Goal: Task Accomplishment & Management: Complete application form

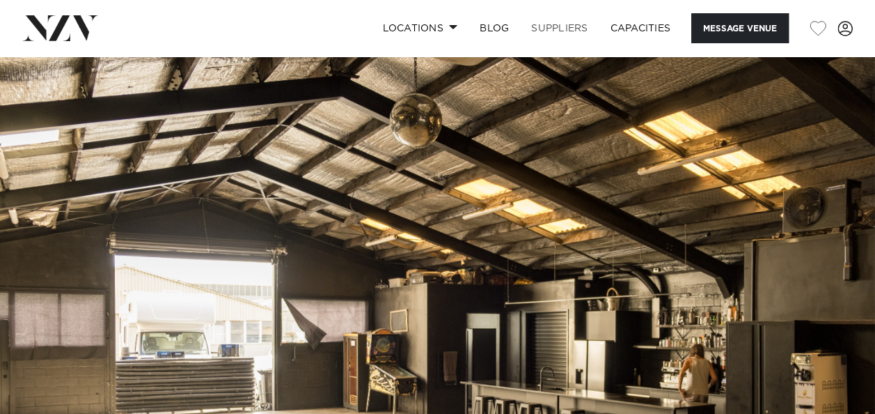
click at [537, 25] on link "SUPPLIERS" at bounding box center [559, 28] width 79 height 30
click at [439, 26] on link "Locations" at bounding box center [419, 28] width 97 height 30
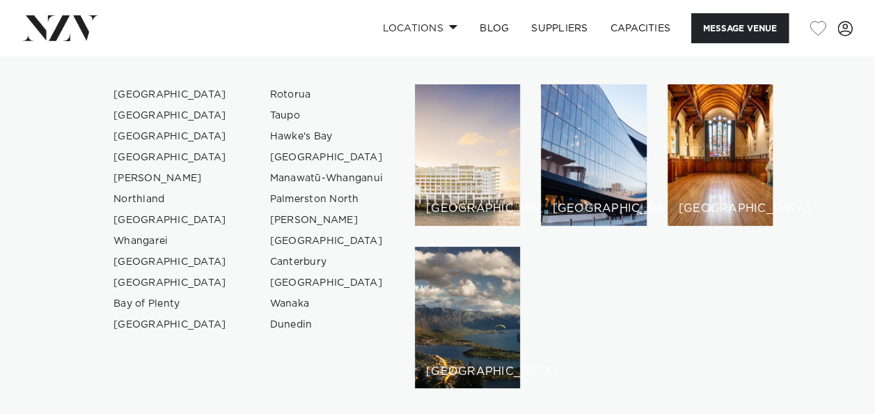
click at [170, 46] on nav "Locations Auckland Wellington Christchurch Queenstown Hamilton Northland Bay of…" at bounding box center [437, 28] width 875 height 56
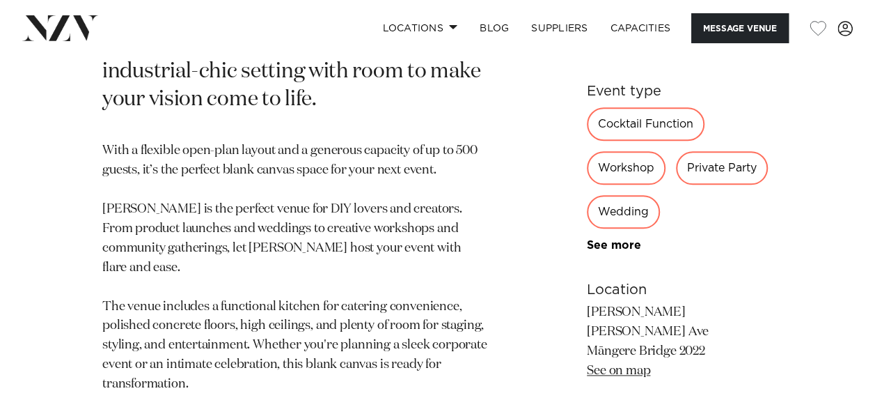
scroll to position [836, 0]
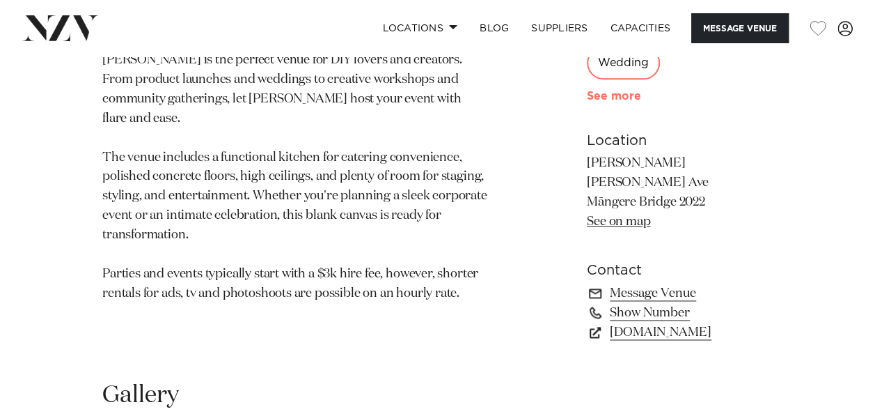
click at [587, 91] on link "See more" at bounding box center [641, 96] width 109 height 11
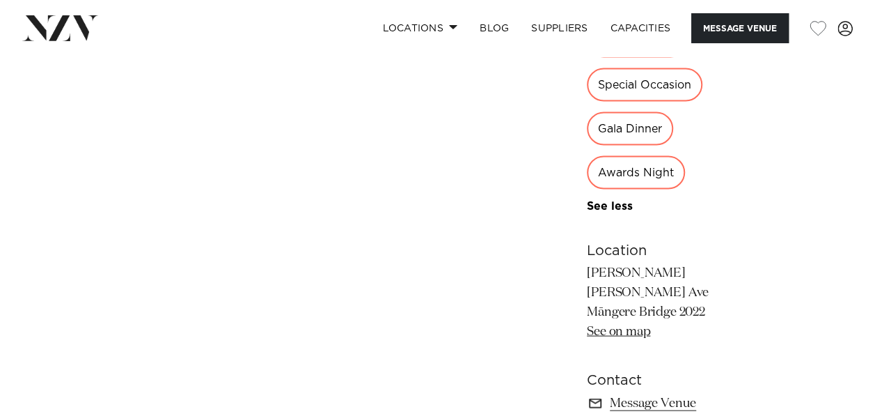
scroll to position [1253, 0]
click at [587, 411] on link "Show Number" at bounding box center [680, 420] width 186 height 19
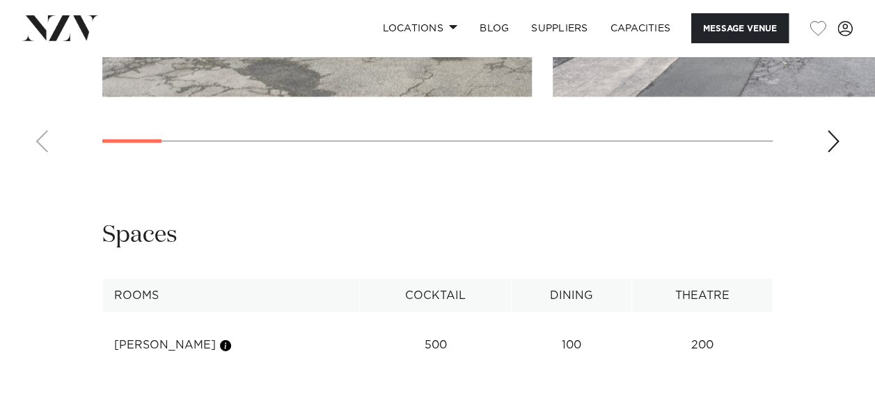
scroll to position [1532, 0]
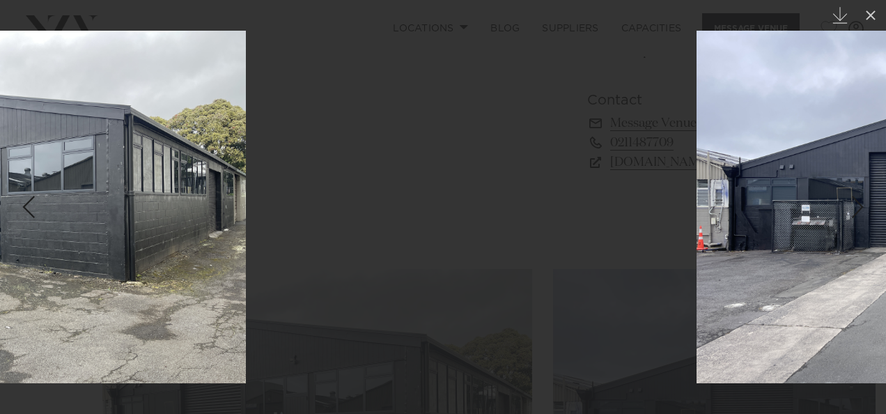
drag, startPoint x: 620, startPoint y: 220, endPoint x: 158, endPoint y: 217, distance: 461.6
click at [157, 217] on img at bounding box center [11, 207] width 470 height 352
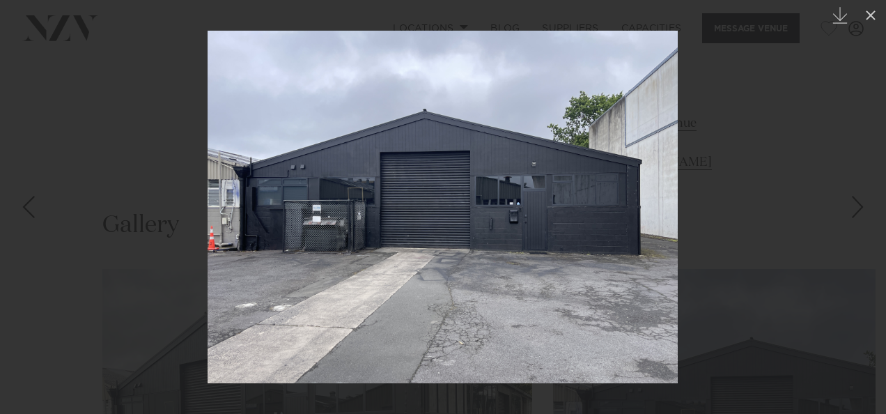
drag, startPoint x: 468, startPoint y: 222, endPoint x: -8, endPoint y: 226, distance: 476.3
click at [0, 226] on html "Locations Auckland Wellington Christchurch Queenstown Hamilton Northland Bay of…" at bounding box center [443, 95] width 886 height 3254
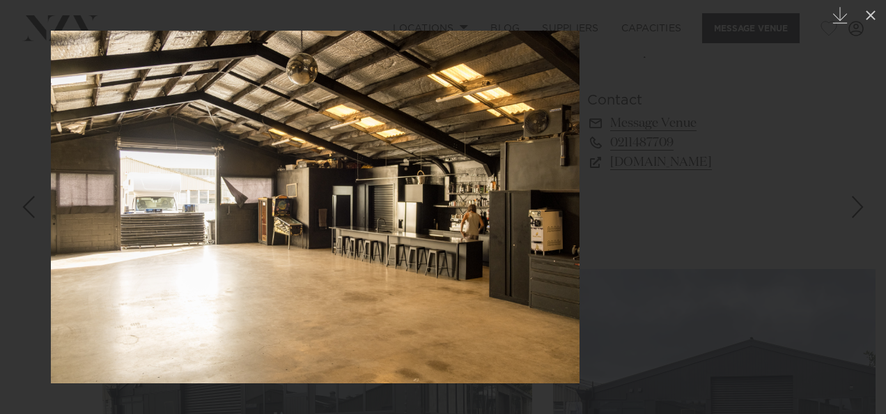
drag, startPoint x: 444, startPoint y: 224, endPoint x: 18, endPoint y: 212, distance: 426.3
click at [22, 213] on div "3 / 17 Created with Sketch." at bounding box center [443, 207] width 886 height 414
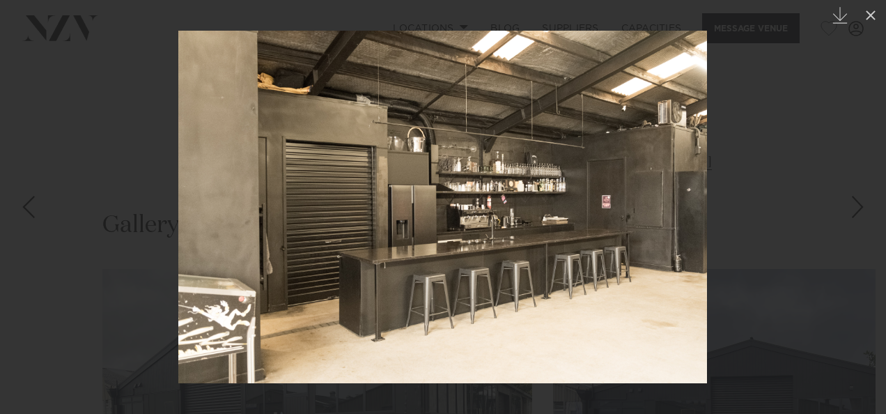
drag, startPoint x: 475, startPoint y: 221, endPoint x: -58, endPoint y: 213, distance: 533.4
click at [0, 213] on html "Locations Auckland Wellington Christchurch Queenstown Hamilton Northland Bay of…" at bounding box center [443, 95] width 886 height 3254
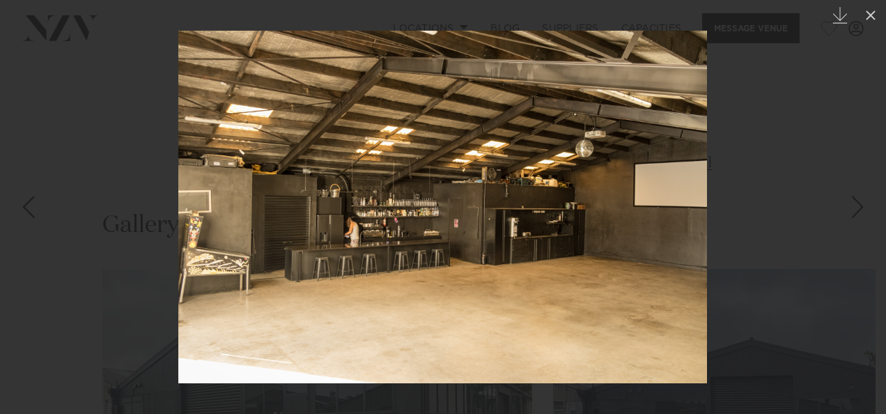
drag, startPoint x: 256, startPoint y: 233, endPoint x: 71, endPoint y: 229, distance: 185.3
click at [178, 229] on img at bounding box center [442, 207] width 528 height 352
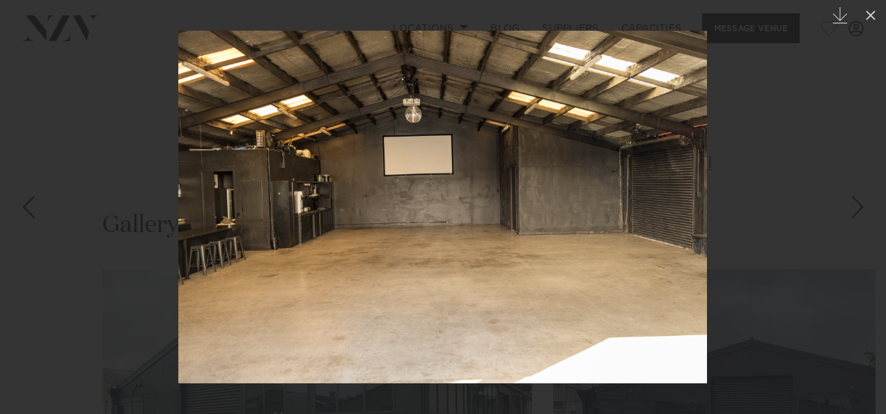
drag, startPoint x: 430, startPoint y: 231, endPoint x: -166, endPoint y: 209, distance: 597.1
click at [0, 209] on html "Locations Auckland Wellington Christchurch Queenstown Hamilton Northland Bay of…" at bounding box center [443, 95] width 886 height 3254
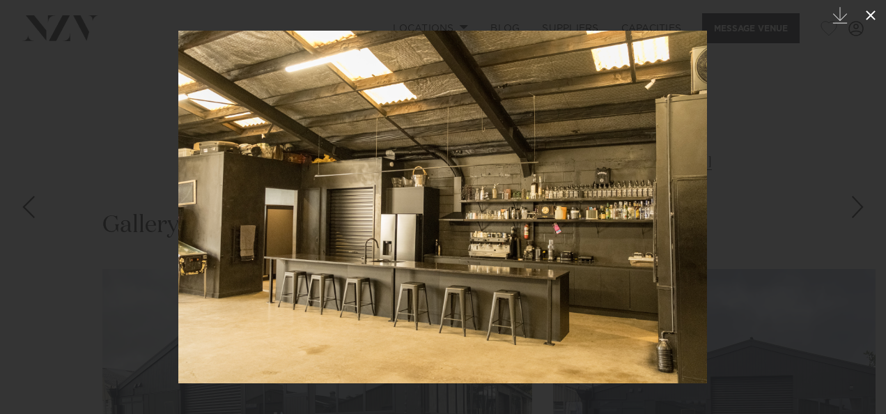
click at [875, 14] on icon at bounding box center [870, 15] width 17 height 17
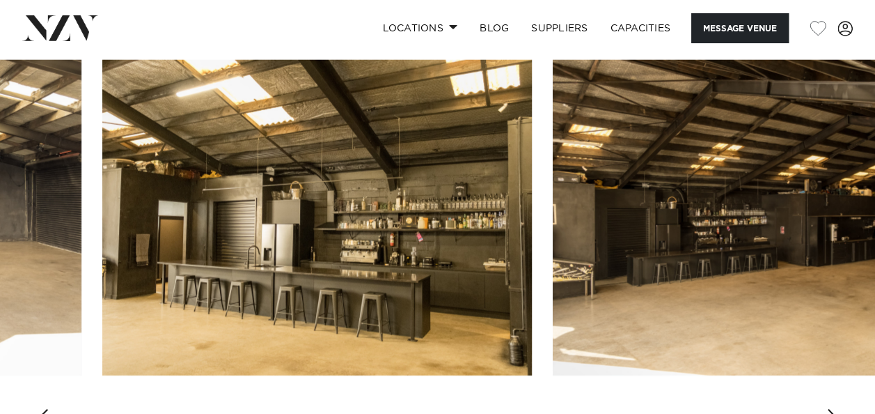
scroll to position [1601, 0]
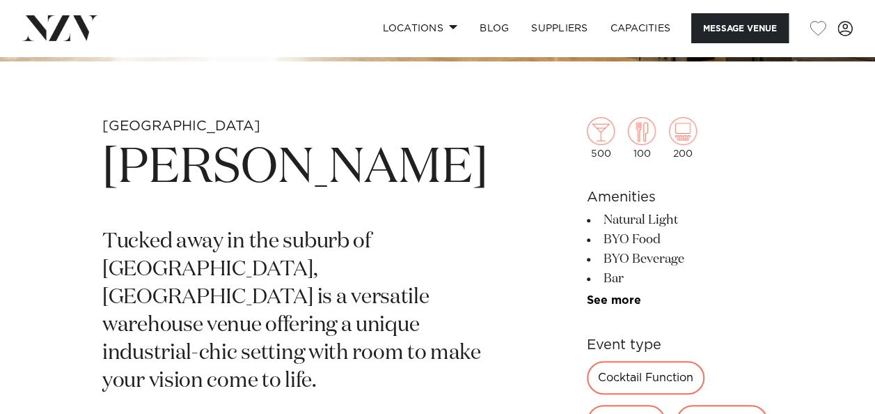
scroll to position [348, 0]
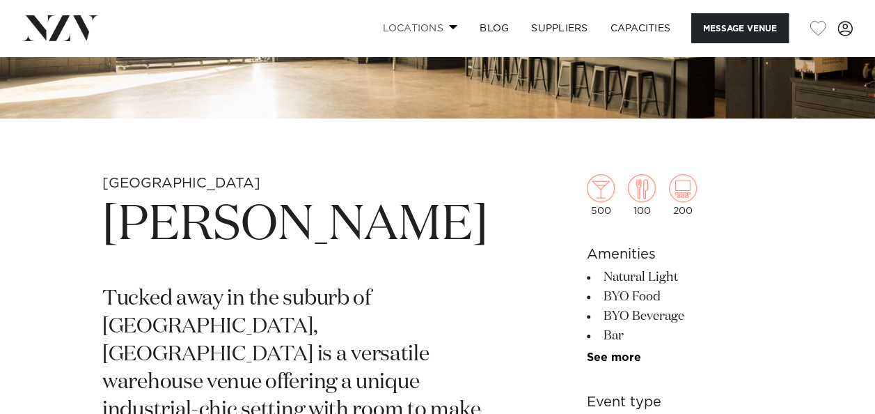
click at [446, 31] on link "Locations" at bounding box center [419, 28] width 97 height 30
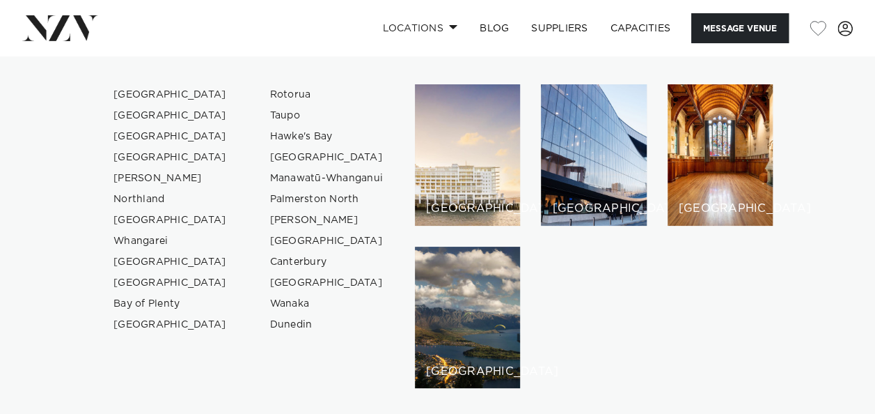
click at [299, 24] on div "Locations Auckland Wellington Christchurch Queenstown Hamilton Northland Bay of…" at bounding box center [563, 28] width 579 height 30
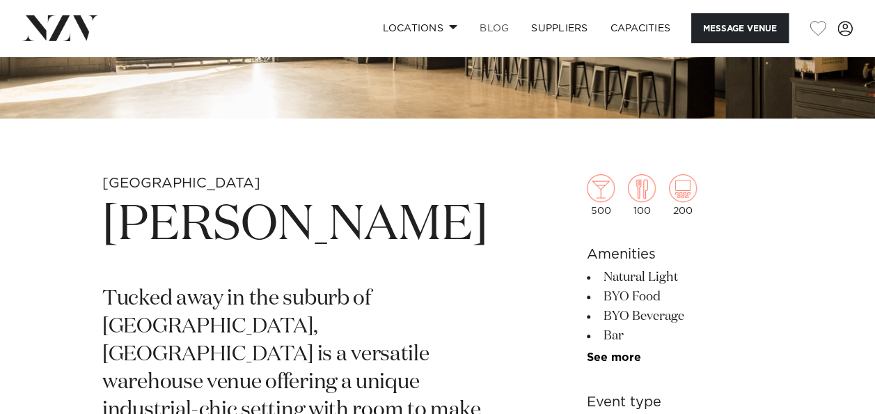
click at [501, 28] on link "BLOG" at bounding box center [495, 28] width 52 height 30
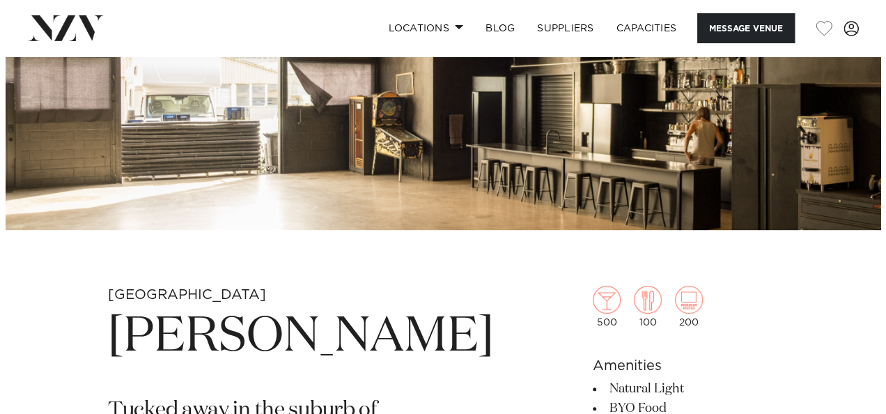
scroll to position [209, 0]
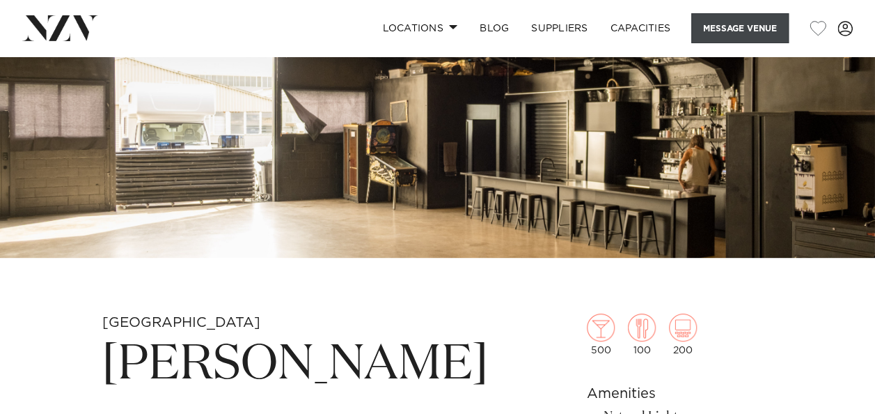
click at [729, 40] on button "Message Venue" at bounding box center [739, 28] width 97 height 30
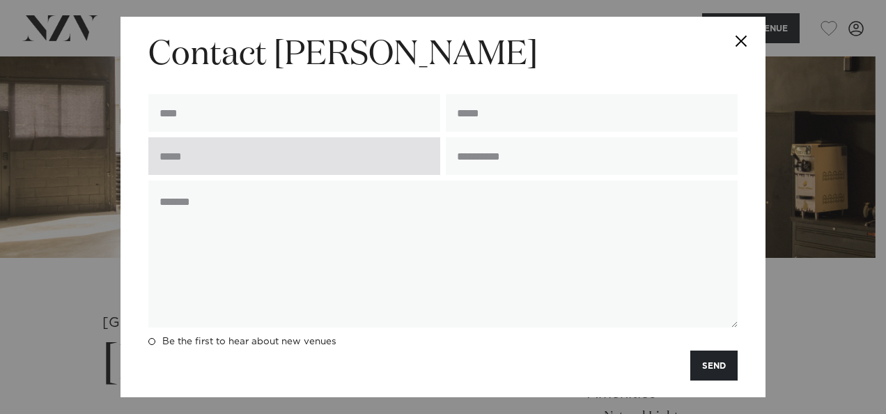
scroll to position [0, 0]
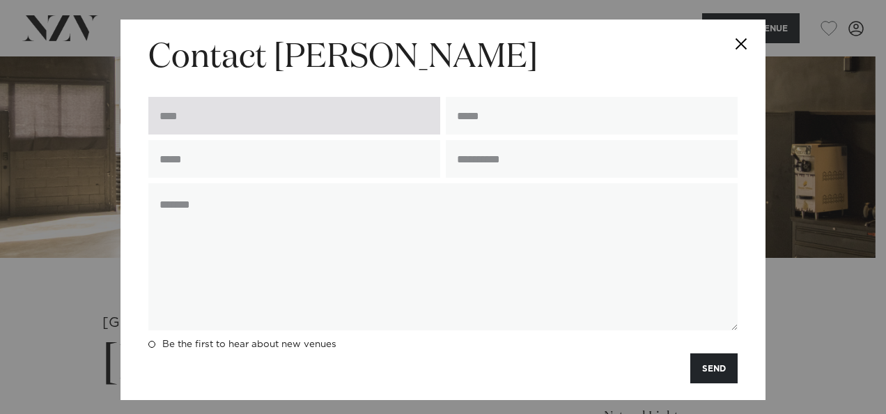
click at [299, 113] on input "text" at bounding box center [294, 116] width 292 height 38
type input "**********"
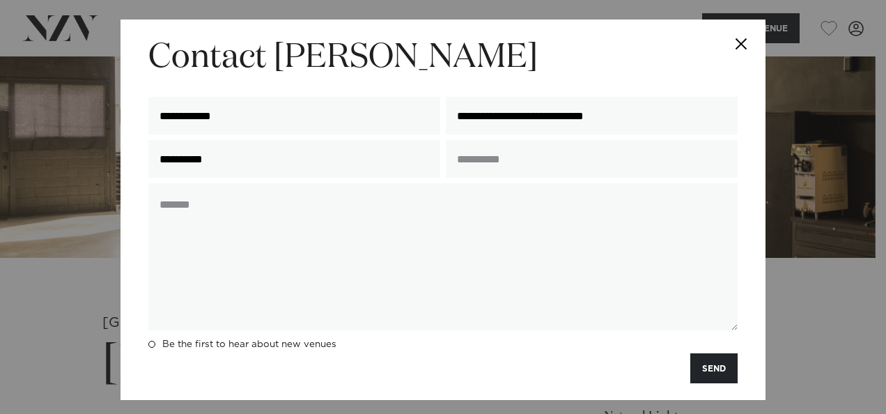
drag, startPoint x: 240, startPoint y: 167, endPoint x: -30, endPoint y: 121, distance: 274.0
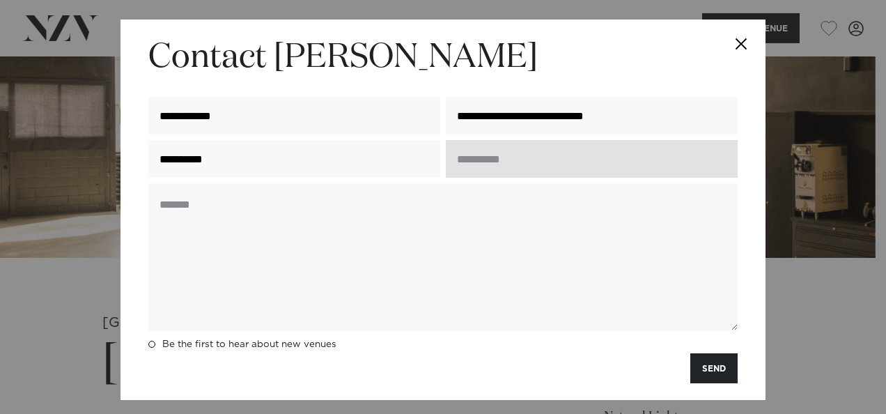
type input "**********"
click at [478, 157] on input "text" at bounding box center [592, 159] width 292 height 38
click at [483, 164] on input "text" at bounding box center [592, 159] width 292 height 38
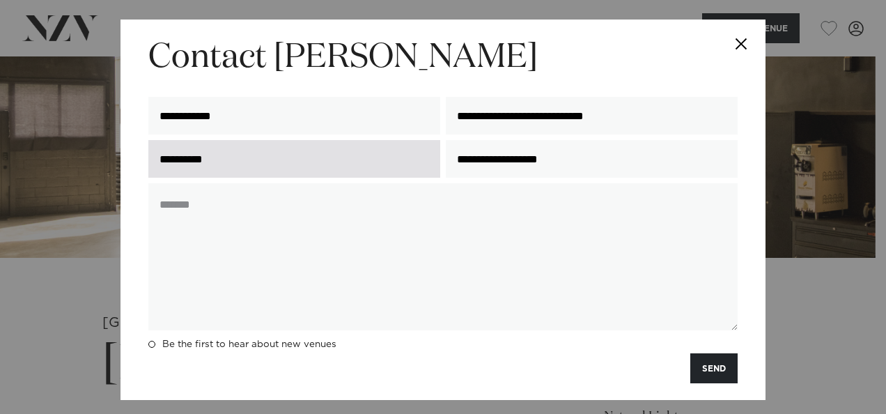
drag, startPoint x: 469, startPoint y: 163, endPoint x: 332, endPoint y: 166, distance: 136.5
click at [338, 166] on div "**********" at bounding box center [443, 158] width 595 height 49
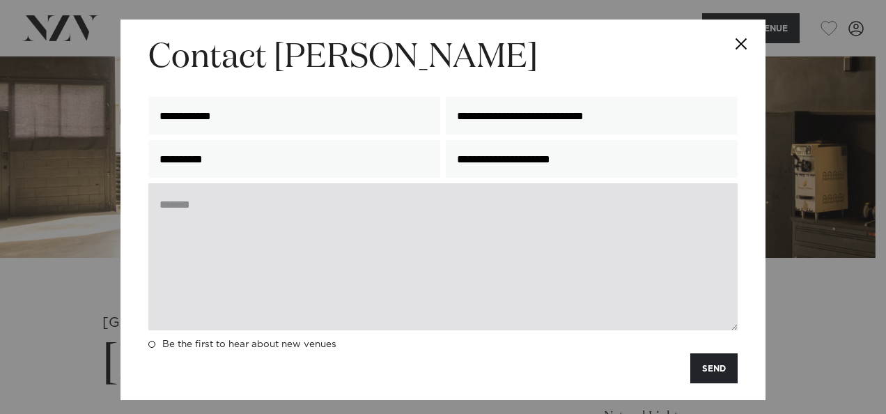
type input "**********"
click at [304, 227] on textarea at bounding box center [442, 256] width 589 height 147
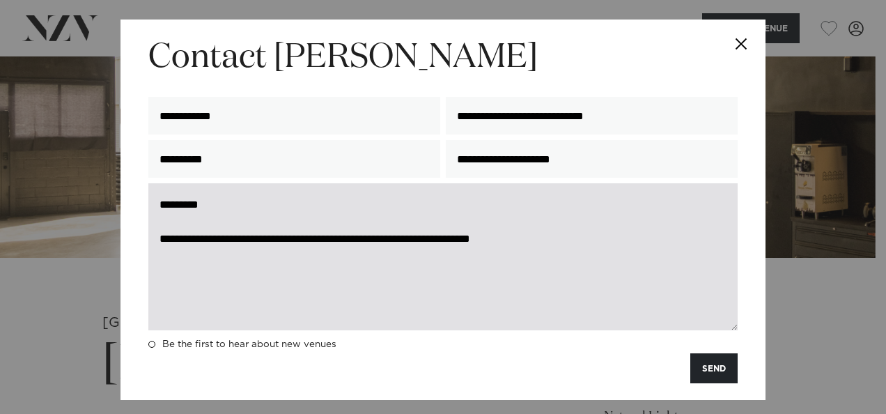
click at [582, 242] on textarea "**********" at bounding box center [442, 256] width 589 height 147
click at [670, 241] on textarea "**********" at bounding box center [442, 256] width 589 height 147
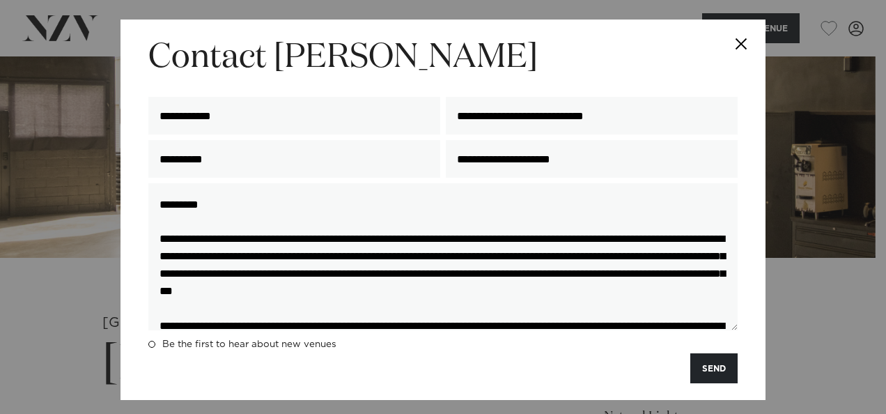
drag, startPoint x: 130, startPoint y: 277, endPoint x: 52, endPoint y: 98, distance: 195.2
click at [57, 97] on div "**********" at bounding box center [443, 207] width 886 height 414
type textarea "**********"
click at [695, 368] on button "SEND" at bounding box center [713, 368] width 47 height 30
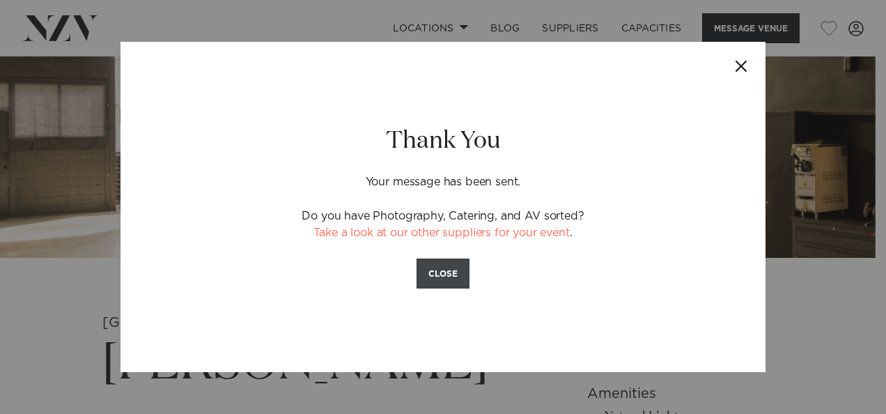
click at [448, 276] on button "CLOSE" at bounding box center [442, 273] width 53 height 30
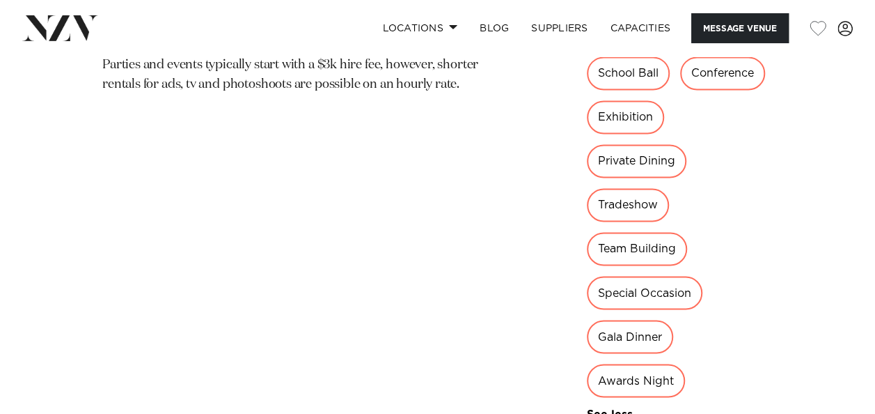
scroll to position [1253, 0]
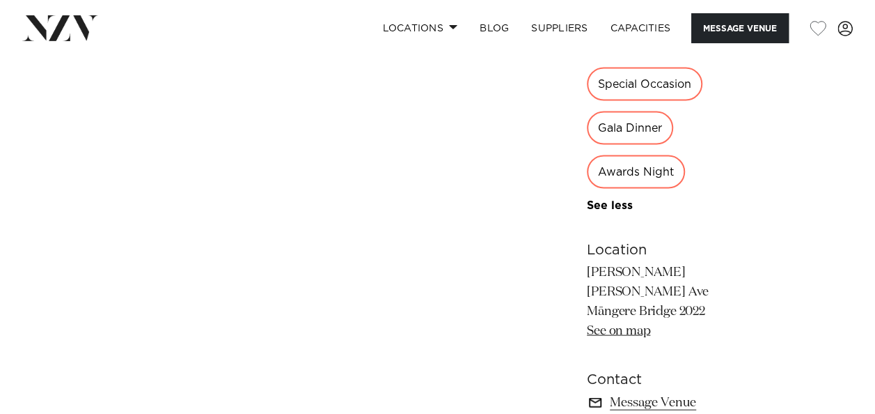
click at [590, 392] on link "Message Venue" at bounding box center [680, 401] width 186 height 19
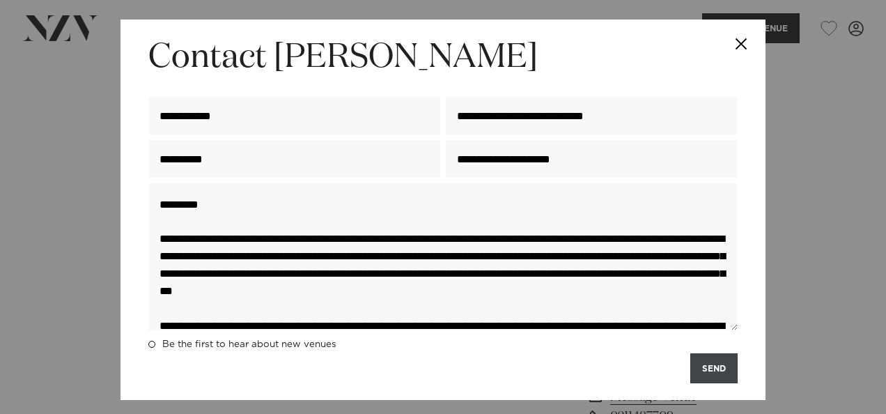
click at [696, 374] on button "SEND" at bounding box center [713, 368] width 47 height 30
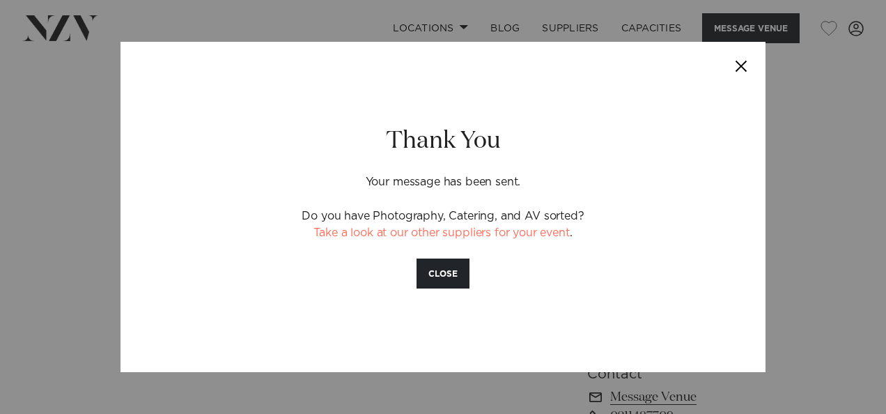
click at [742, 66] on button "Close" at bounding box center [740, 66] width 49 height 49
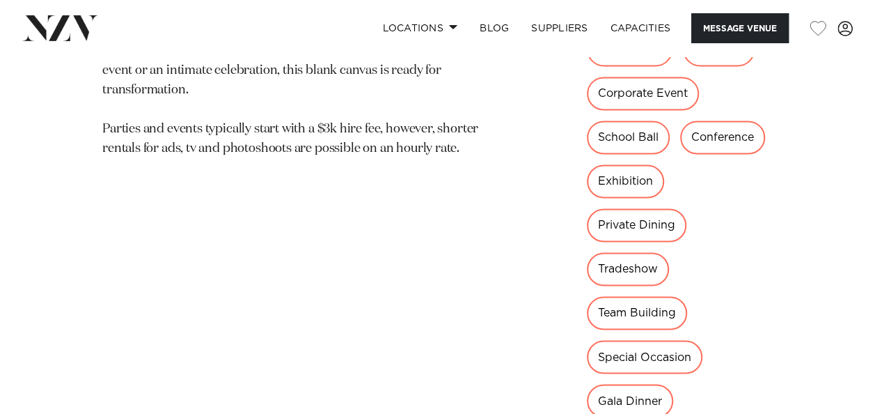
scroll to position [910, 0]
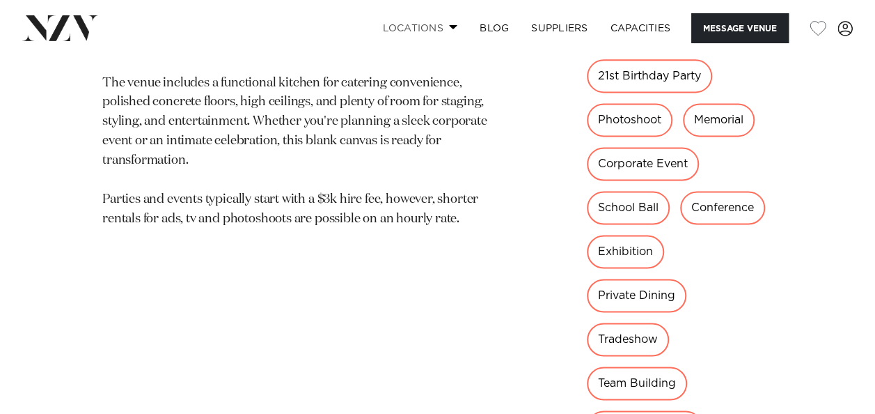
click at [421, 22] on link "Locations" at bounding box center [419, 28] width 97 height 30
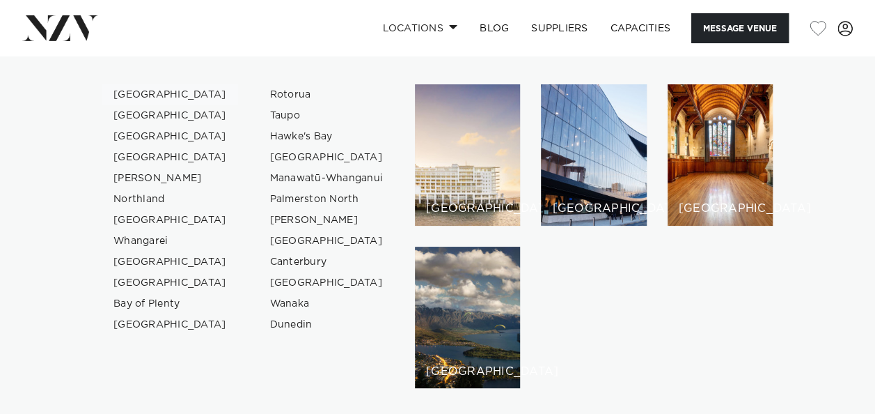
click at [152, 95] on link "[GEOGRAPHIC_DATA]" at bounding box center [170, 94] width 136 height 21
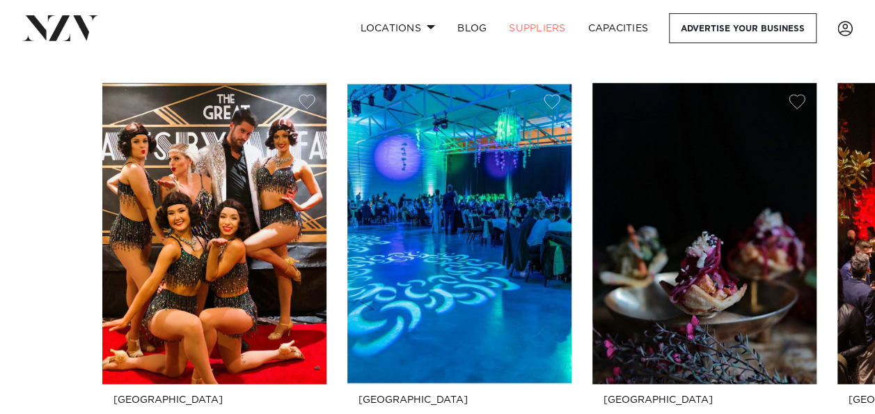
scroll to position [279, 0]
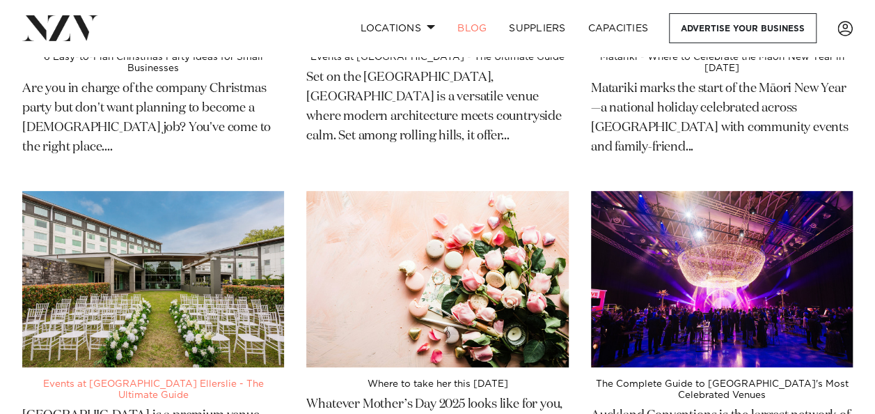
scroll to position [348, 0]
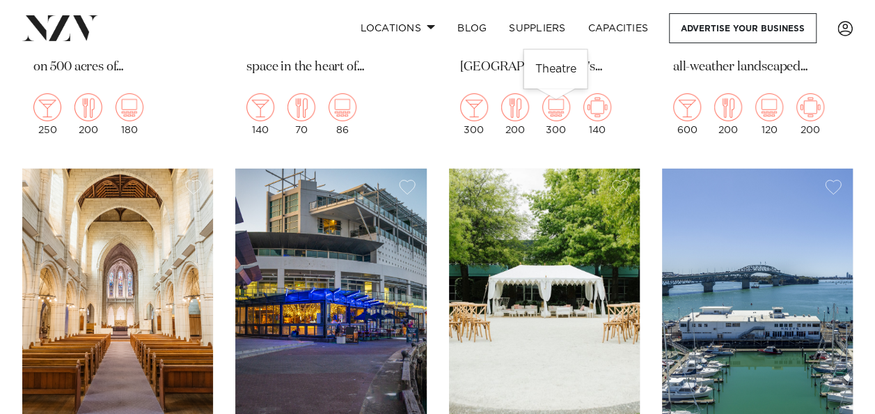
scroll to position [2158, 0]
